Goal: Task Accomplishment & Management: Use online tool/utility

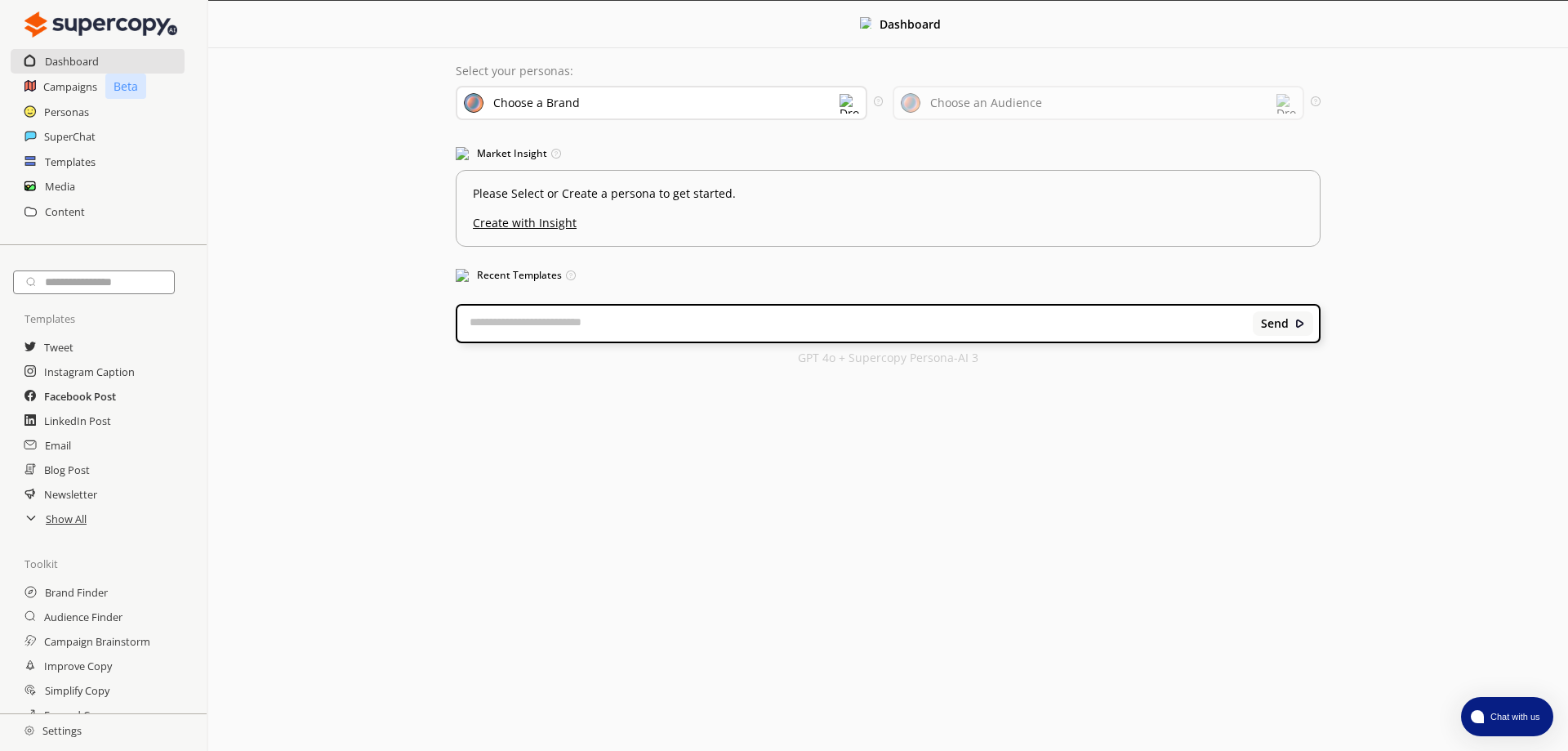
click at [77, 398] on h2 "Facebook Post" at bounding box center [80, 397] width 72 height 25
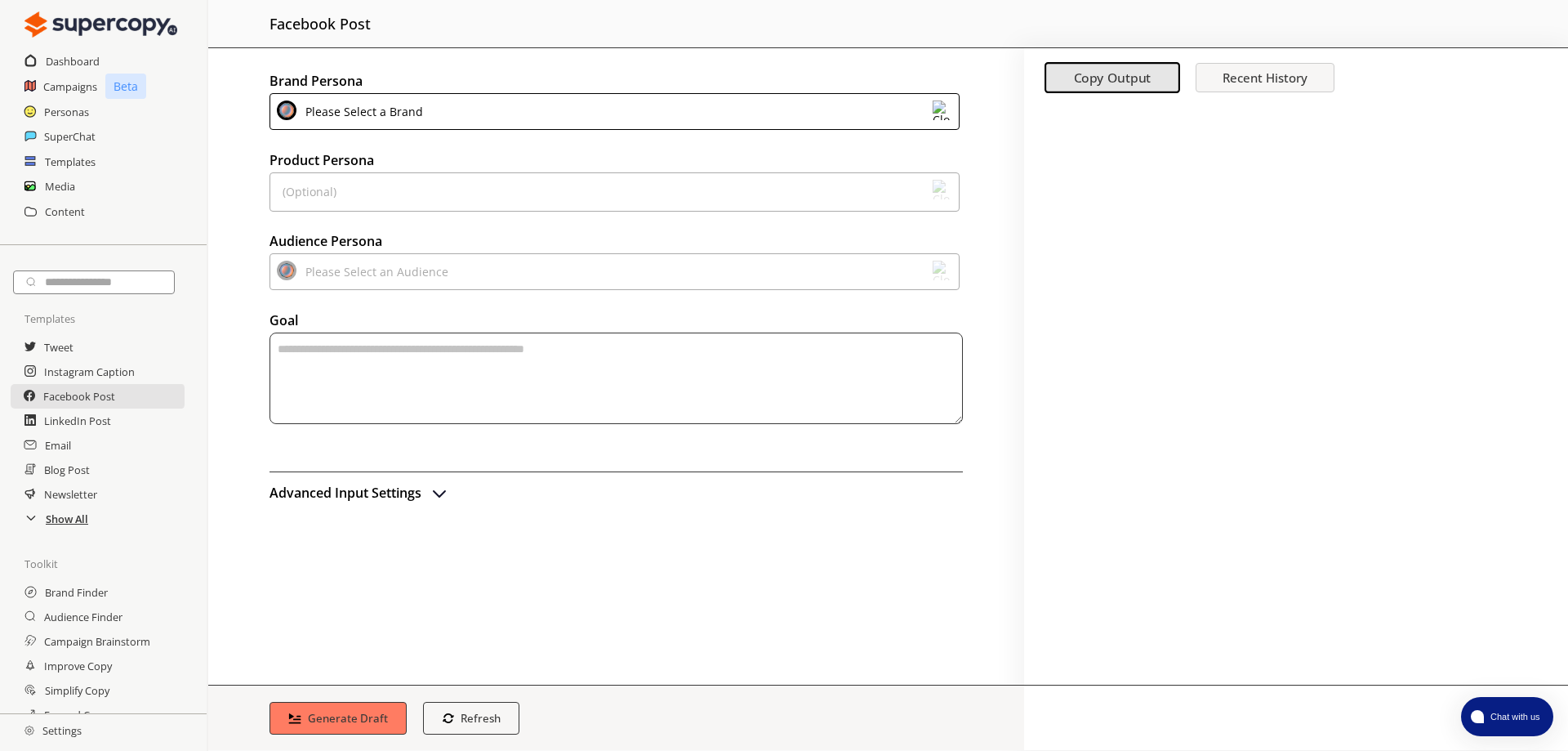
click at [67, 525] on h2 "Show All" at bounding box center [67, 519] width 43 height 25
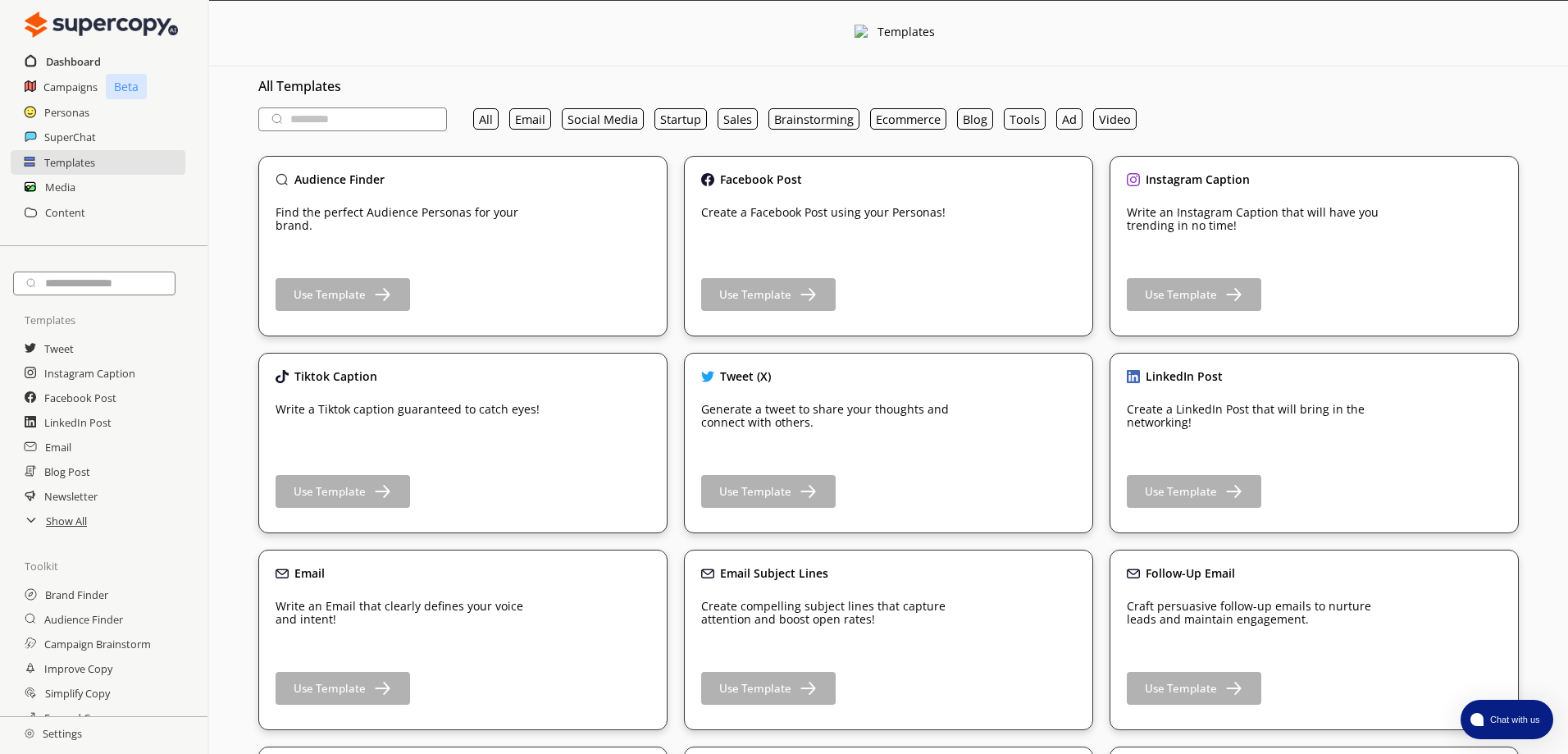
click at [63, 59] on h2 "Dashboard" at bounding box center [74, 62] width 55 height 25
